Goal: Navigation & Orientation: Understand site structure

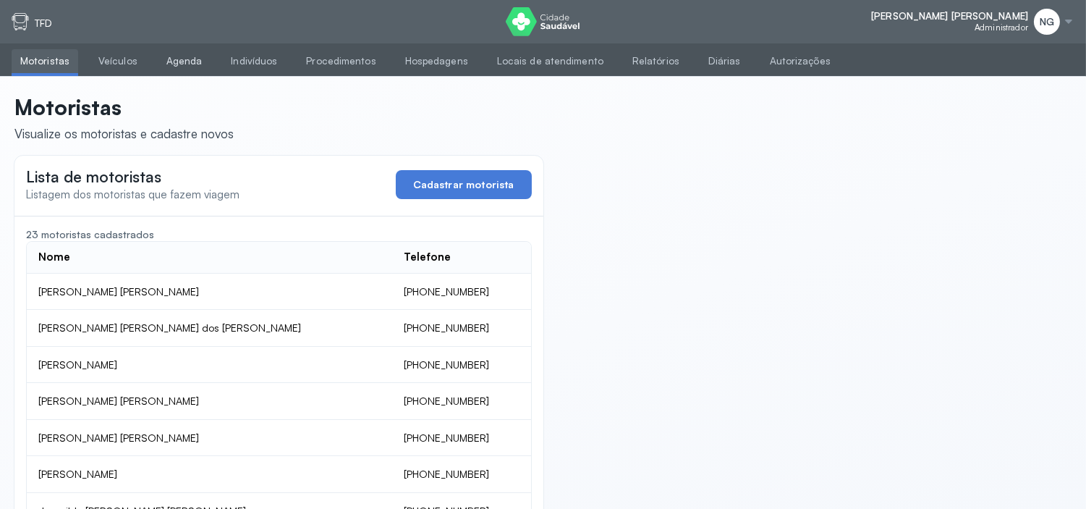
click at [198, 59] on link "Agenda" at bounding box center [185, 61] width 54 height 24
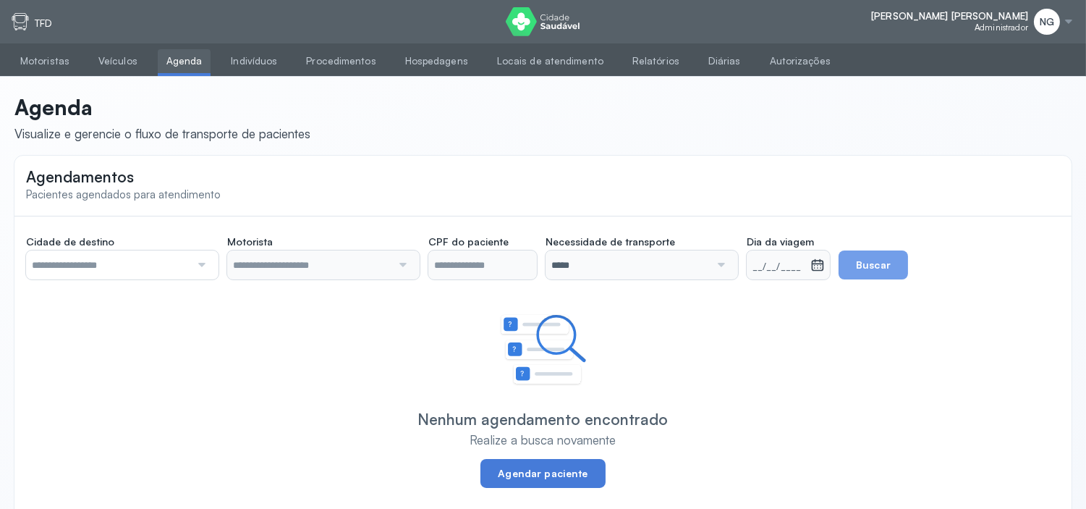
click at [191, 63] on link "Agenda" at bounding box center [185, 61] width 54 height 24
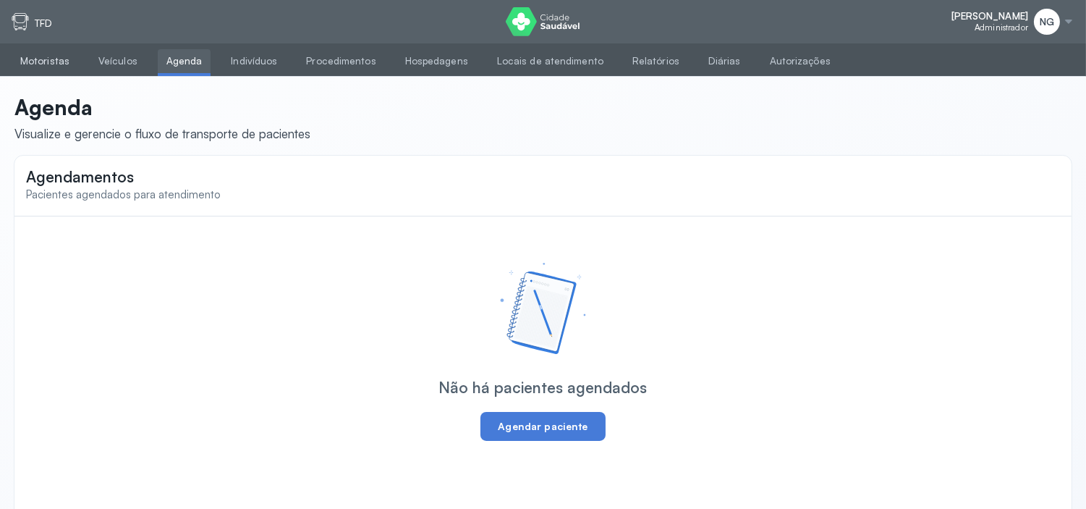
click at [41, 60] on link "Motoristas" at bounding box center [45, 61] width 67 height 24
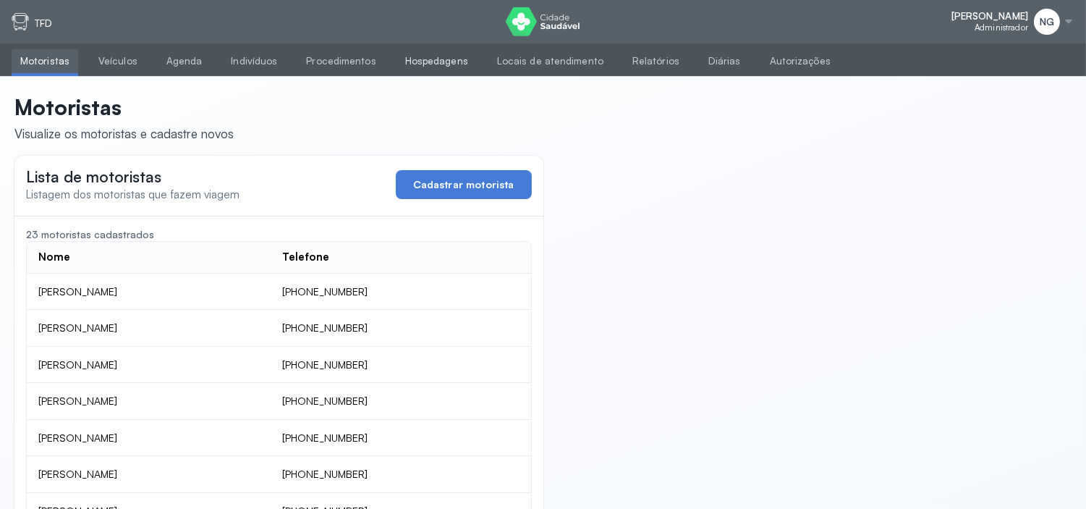
click at [436, 59] on link "Hospedagens" at bounding box center [436, 61] width 80 height 24
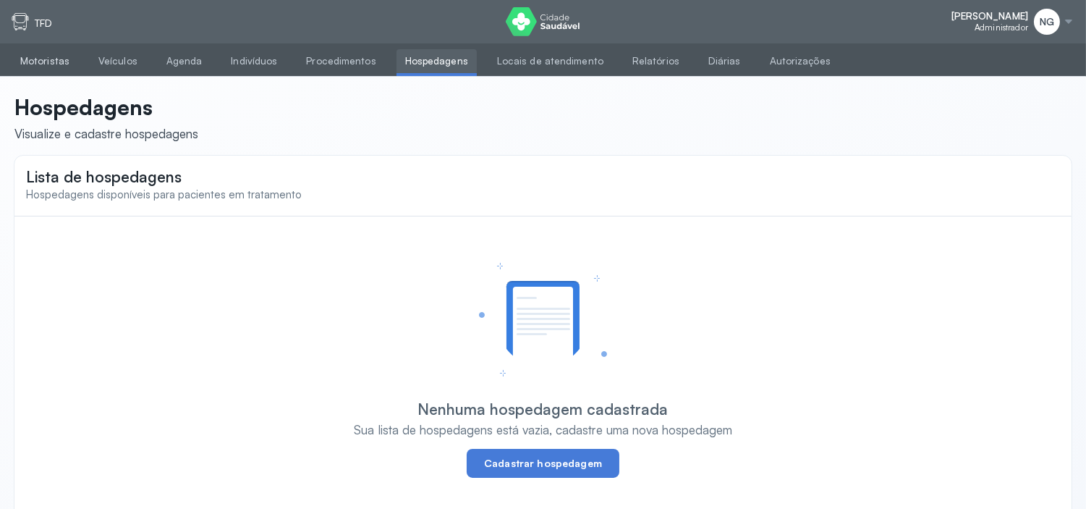
click at [56, 62] on link "Motoristas" at bounding box center [45, 61] width 67 height 24
